Goal: Information Seeking & Learning: Compare options

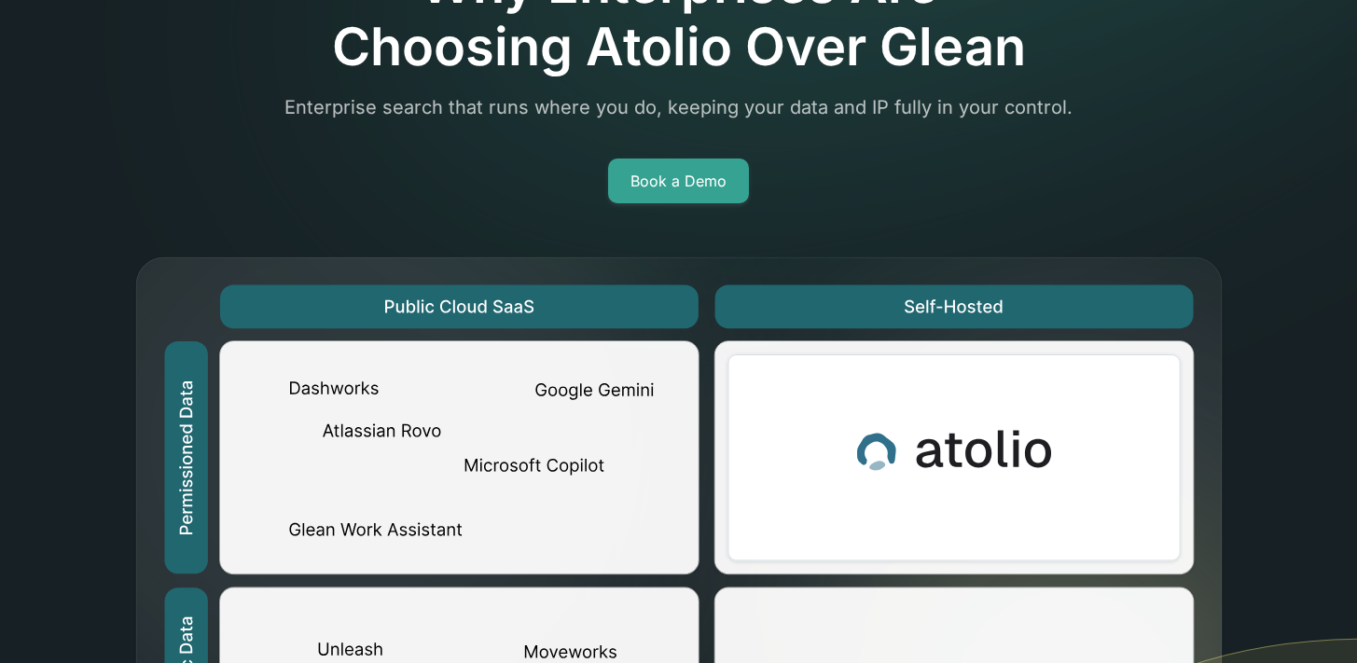
scroll to position [148, 0]
